Goal: Task Accomplishment & Management: Manage account settings

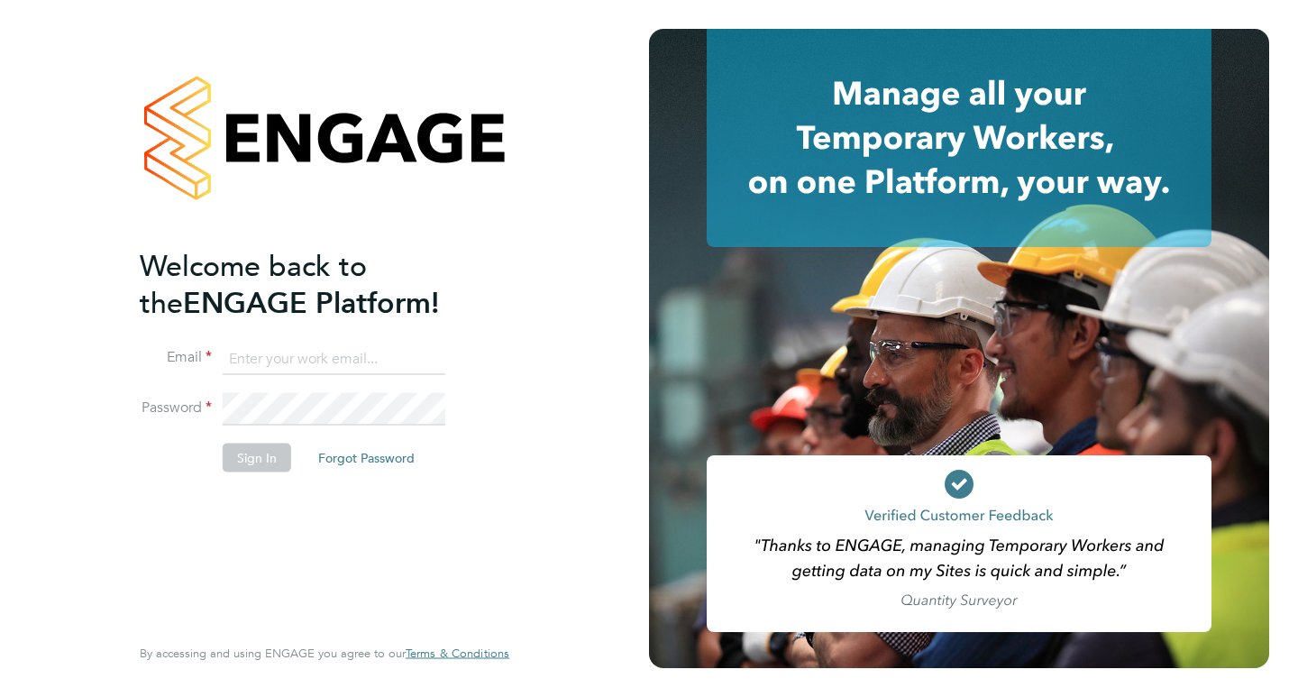
type input "[PERSON_NAME][EMAIL_ADDRESS][PERSON_NAME][DOMAIN_NAME]"
click at [258, 458] on button "Sign In" at bounding box center [257, 457] width 68 height 29
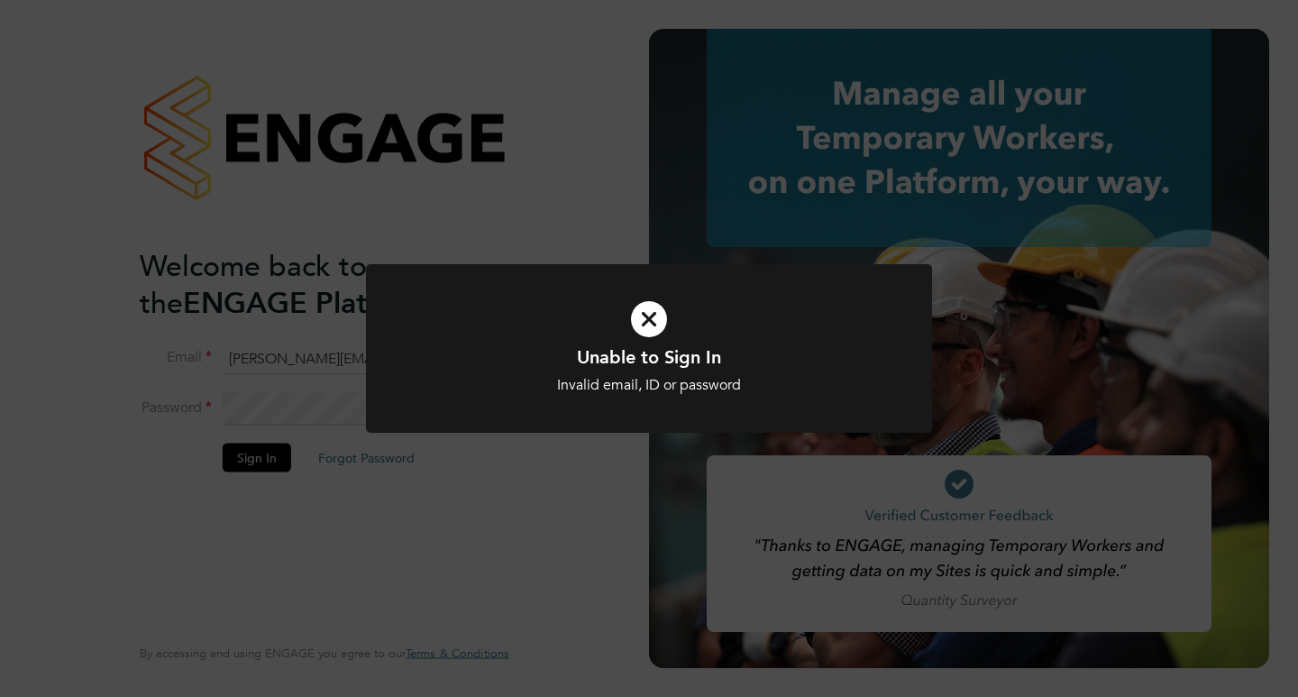
click at [645, 317] on icon at bounding box center [649, 319] width 469 height 70
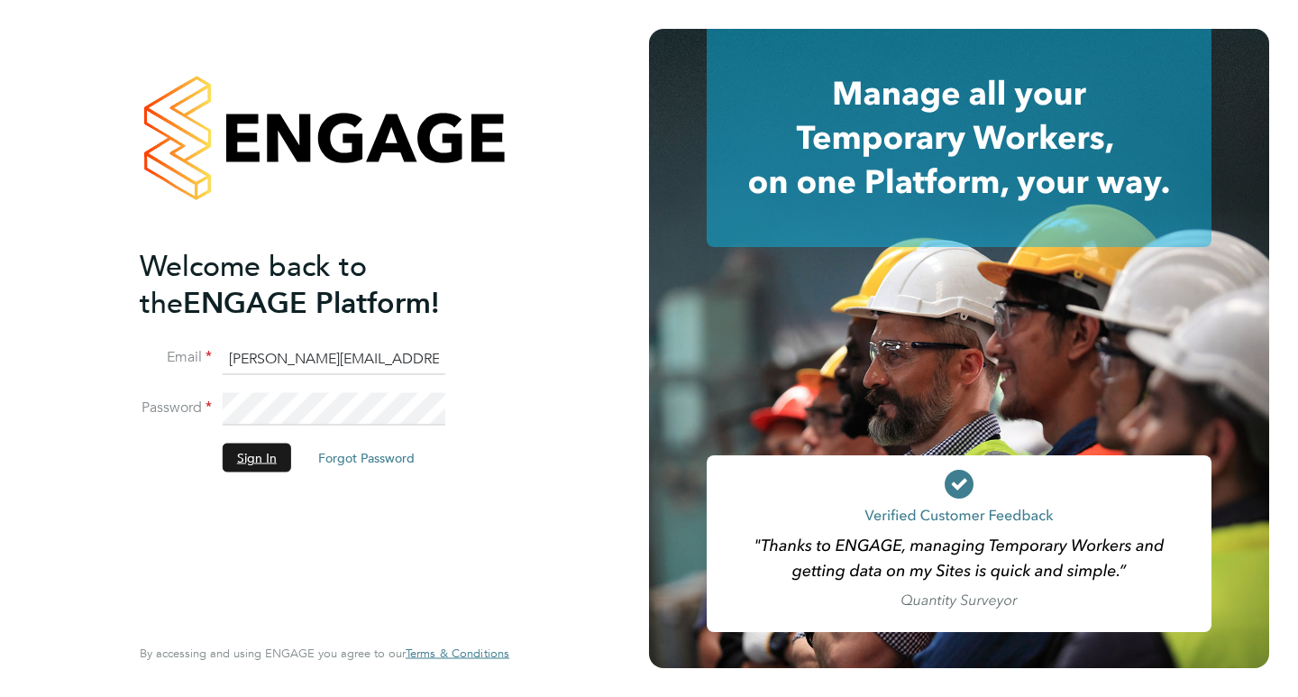
click at [268, 456] on button "Sign In" at bounding box center [257, 457] width 68 height 29
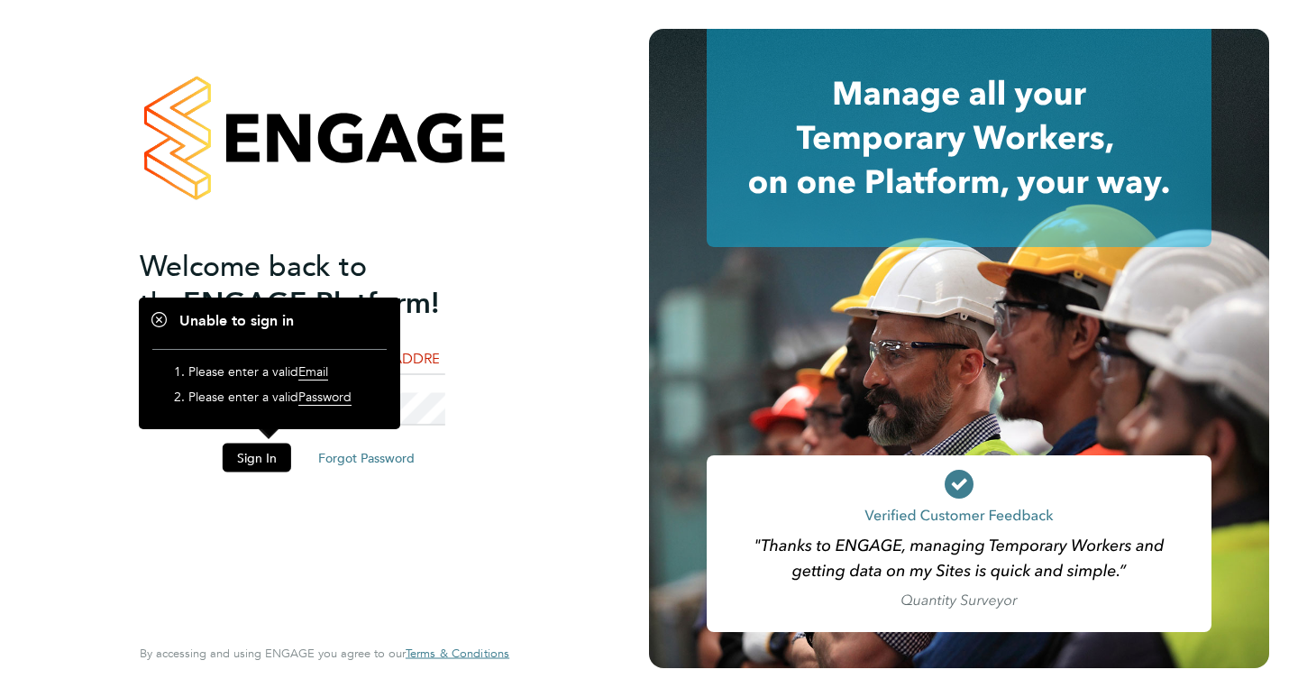
click at [446, 444] on li "Sign In Forgot Password" at bounding box center [315, 466] width 351 height 47
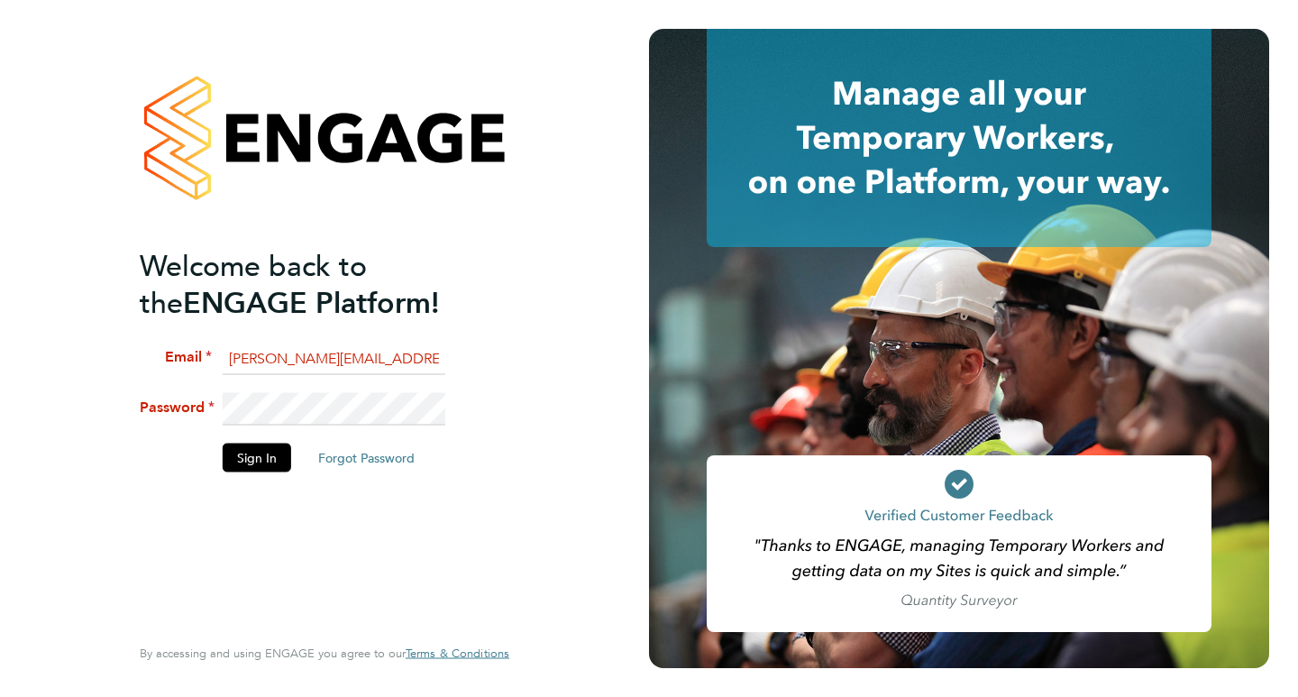
click at [200, 398] on li "Password" at bounding box center [315, 418] width 351 height 50
click at [255, 461] on button "Sign In" at bounding box center [257, 457] width 68 height 29
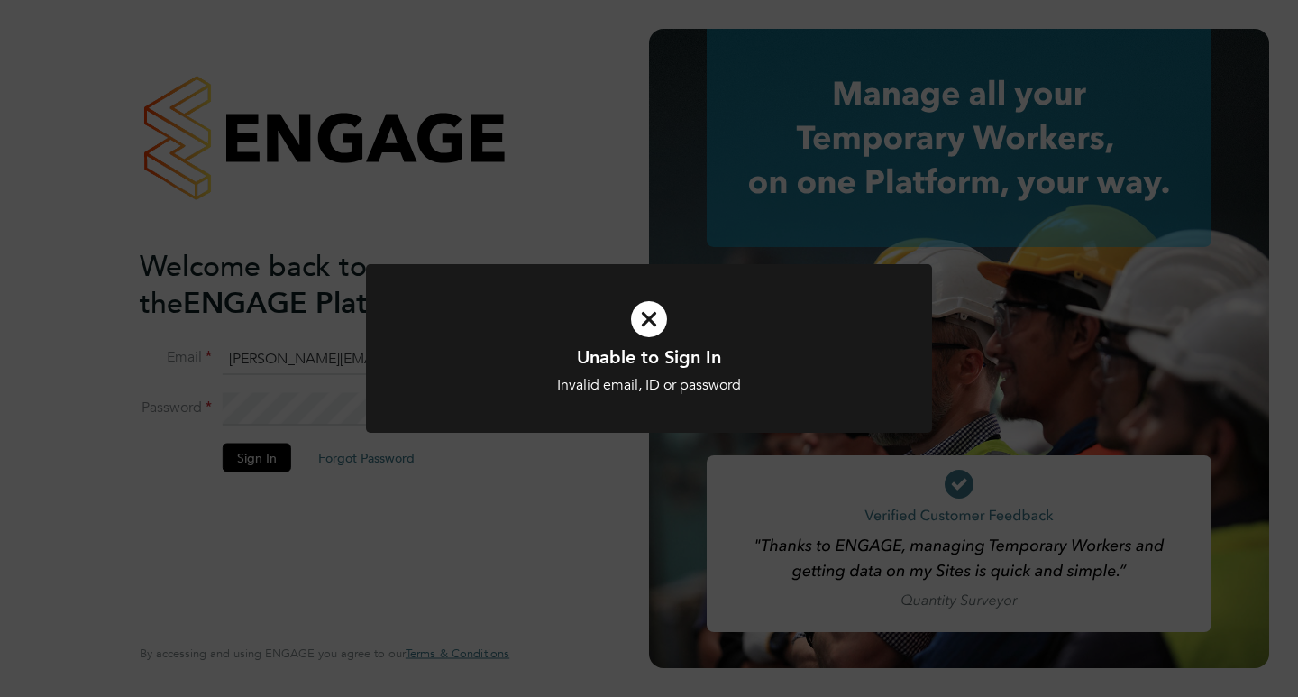
click at [648, 321] on icon at bounding box center [649, 319] width 469 height 70
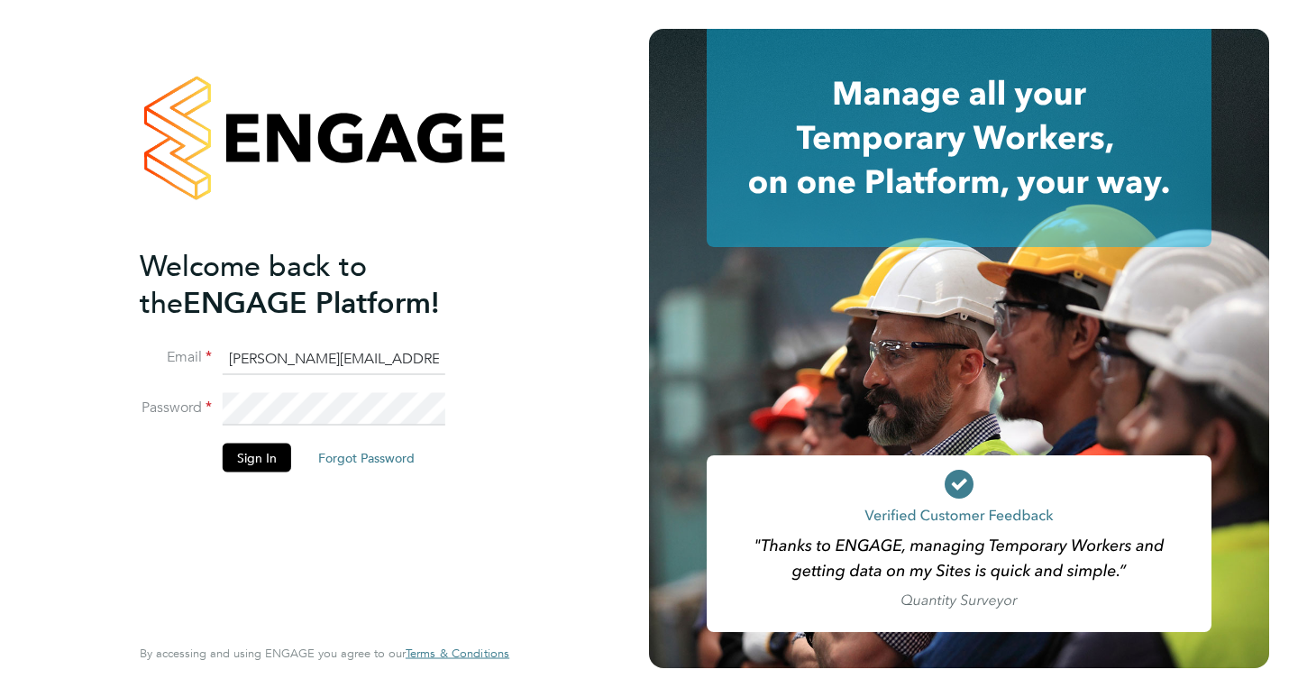
click at [216, 408] on li "Password" at bounding box center [315, 418] width 351 height 50
click at [239, 461] on button "Sign In" at bounding box center [257, 457] width 68 height 29
click at [244, 454] on button "Sign In" at bounding box center [257, 457] width 68 height 29
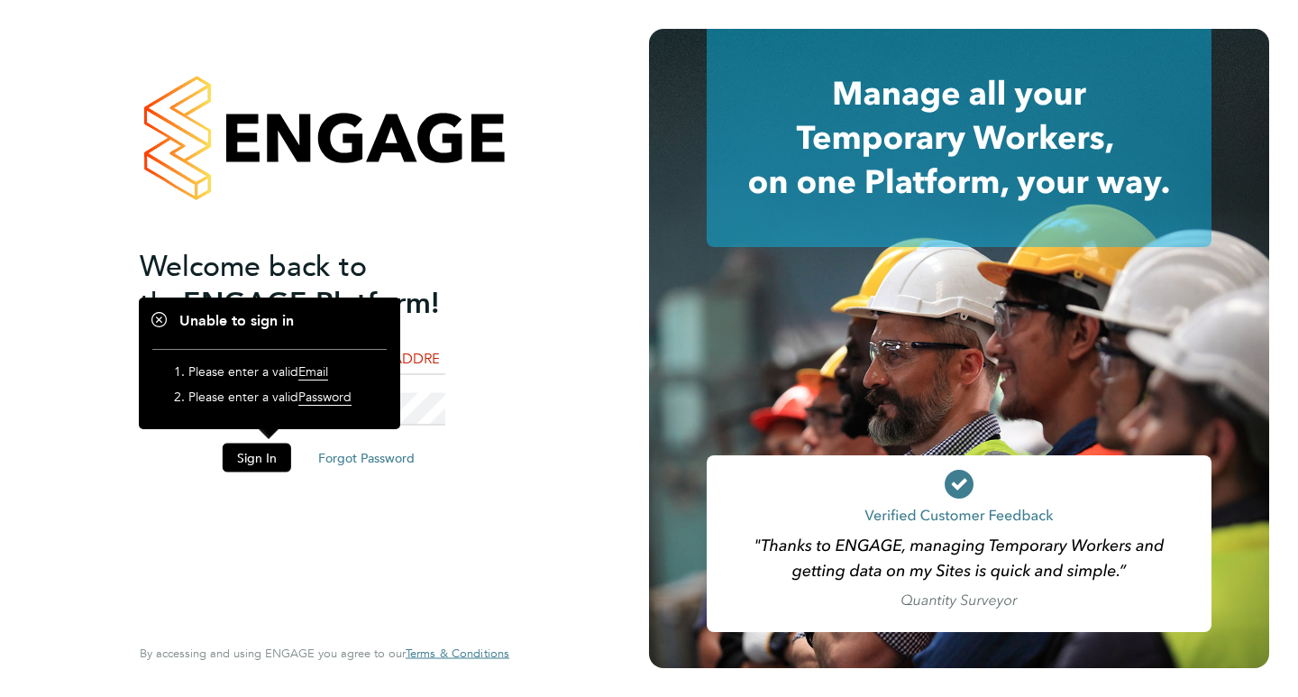
click at [351, 455] on button "Forgot Password" at bounding box center [366, 457] width 125 height 29
